Goal: Task Accomplishment & Management: Manage account settings

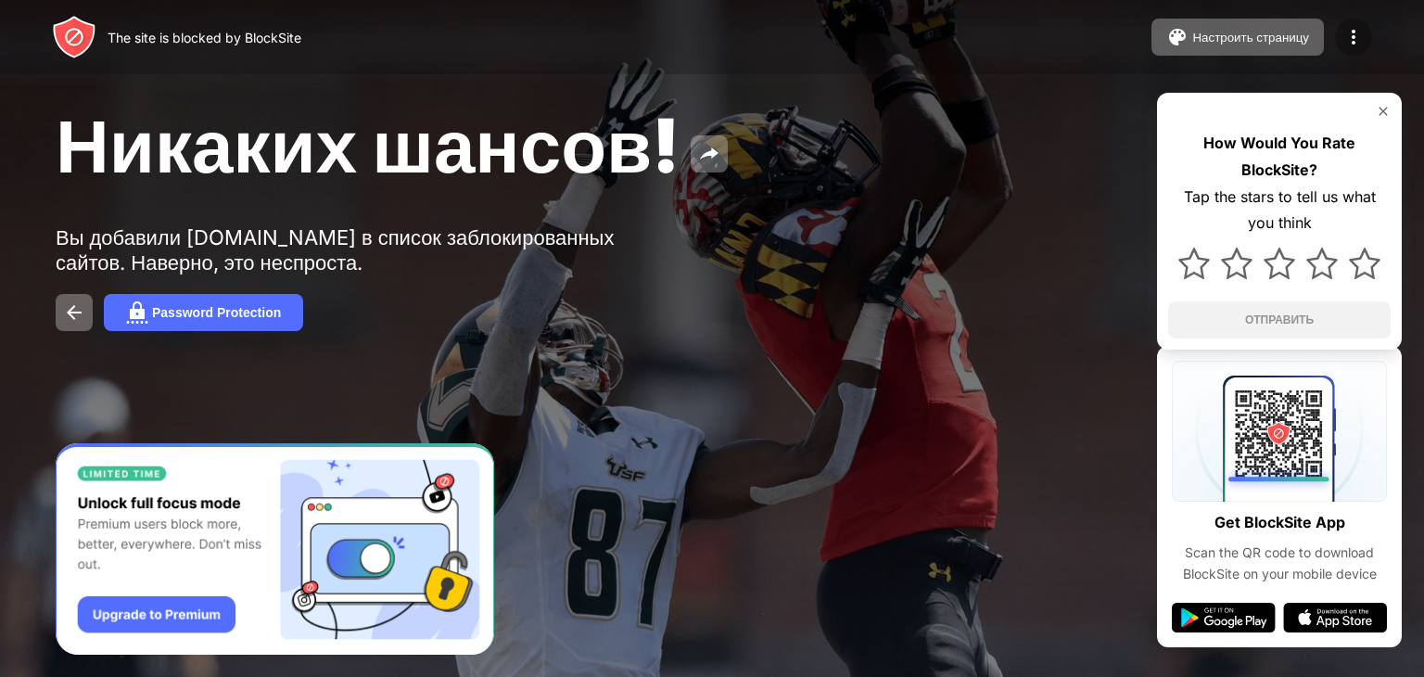
click at [1360, 23] on div at bounding box center [1353, 37] width 37 height 37
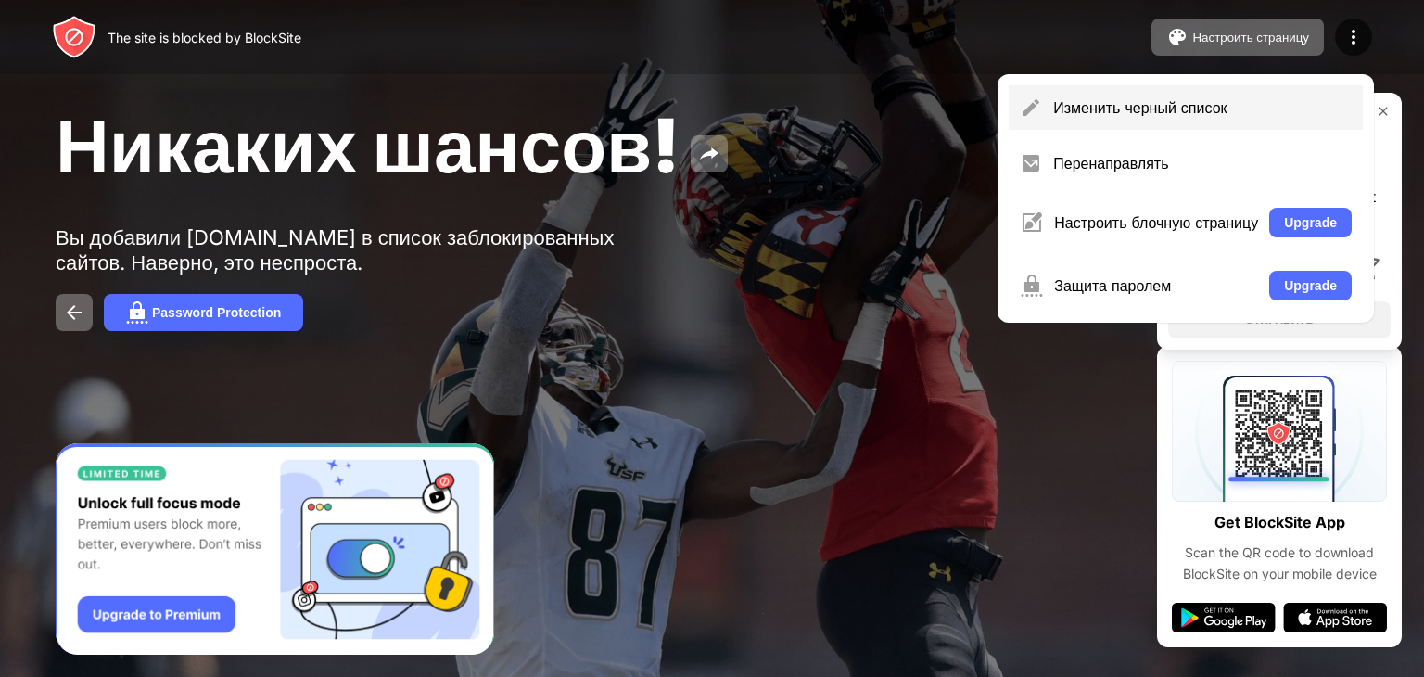
click at [1265, 101] on div "Изменить черный список" at bounding box center [1202, 107] width 299 height 19
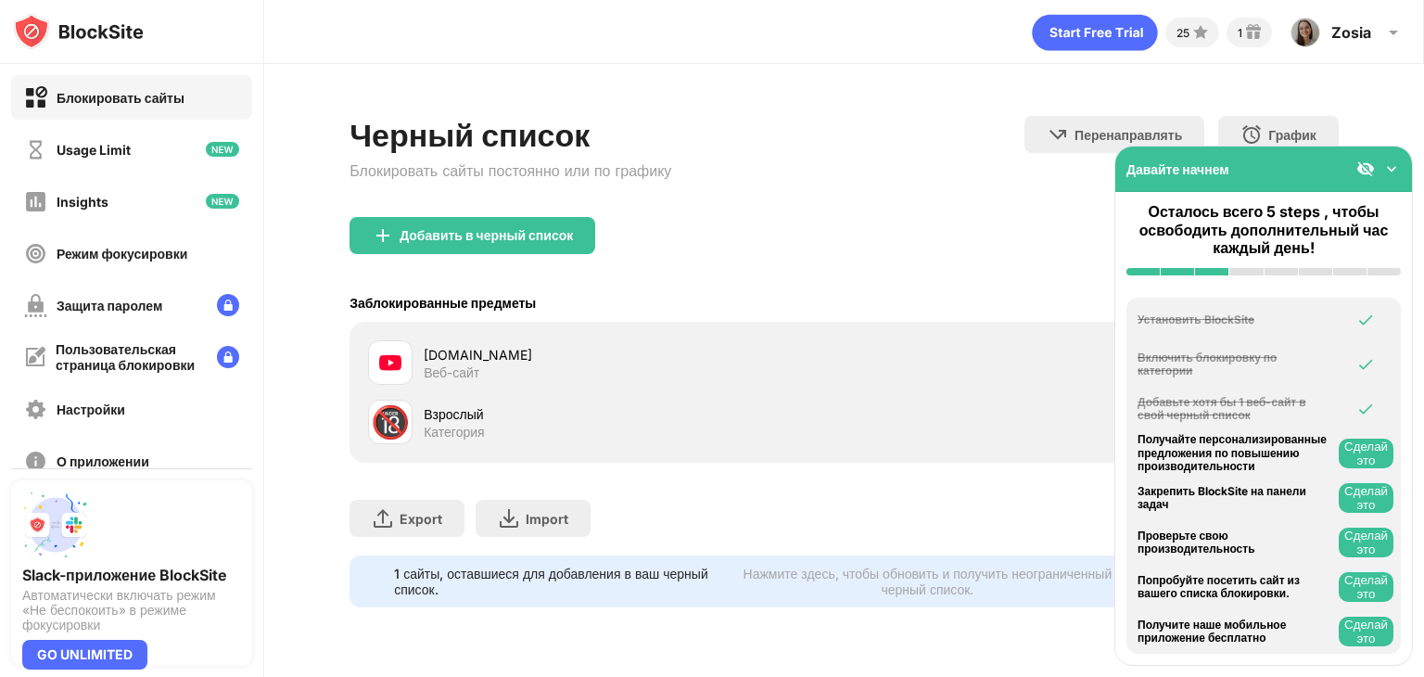
drag, startPoint x: 510, startPoint y: 364, endPoint x: 397, endPoint y: 364, distance: 113.1
click at [397, 364] on img at bounding box center [390, 362] width 22 height 22
click at [1169, 168] on div "Давайте начнем" at bounding box center [1178, 169] width 103 height 16
click at [1394, 167] on img at bounding box center [1392, 168] width 19 height 19
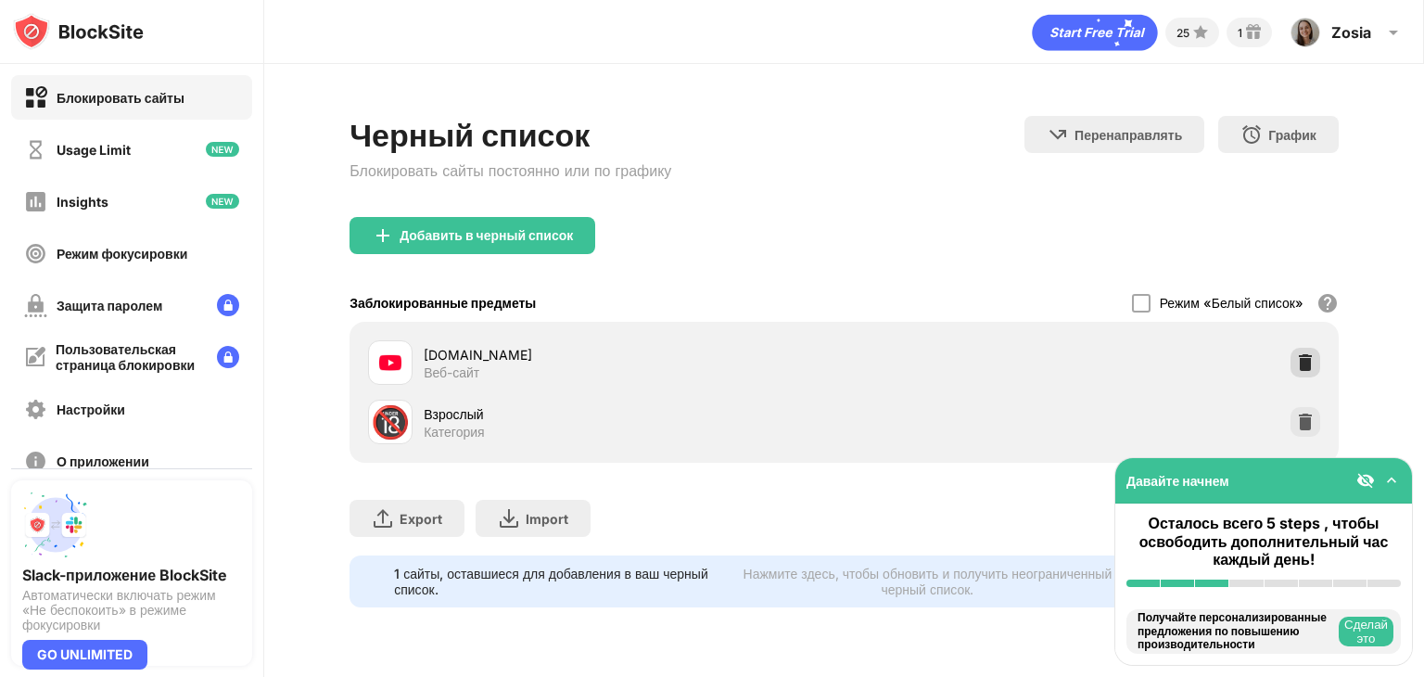
click at [1301, 361] on img at bounding box center [1305, 362] width 19 height 19
